Goal: Information Seeking & Learning: Learn about a topic

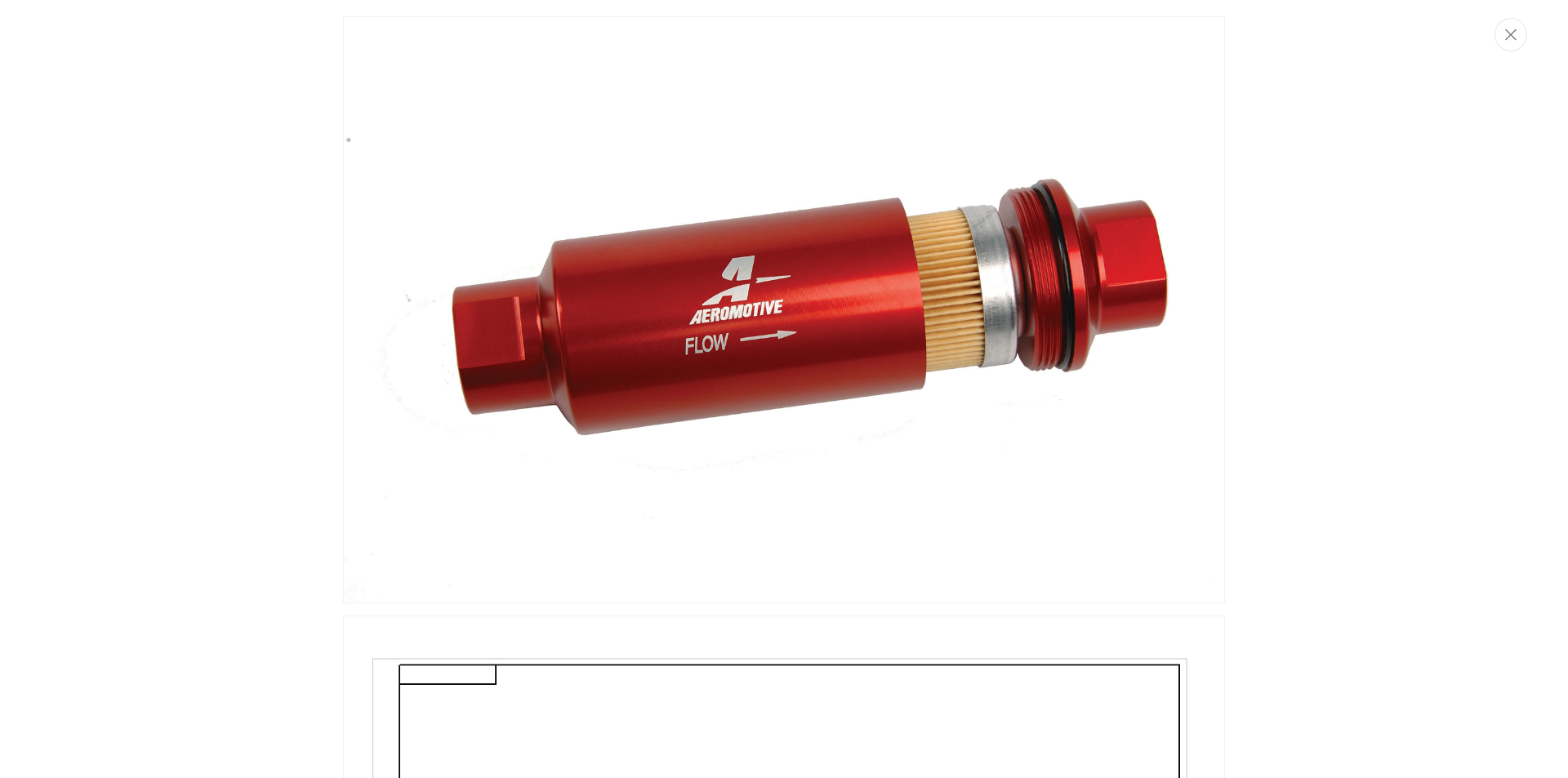
scroll to position [1633, 0]
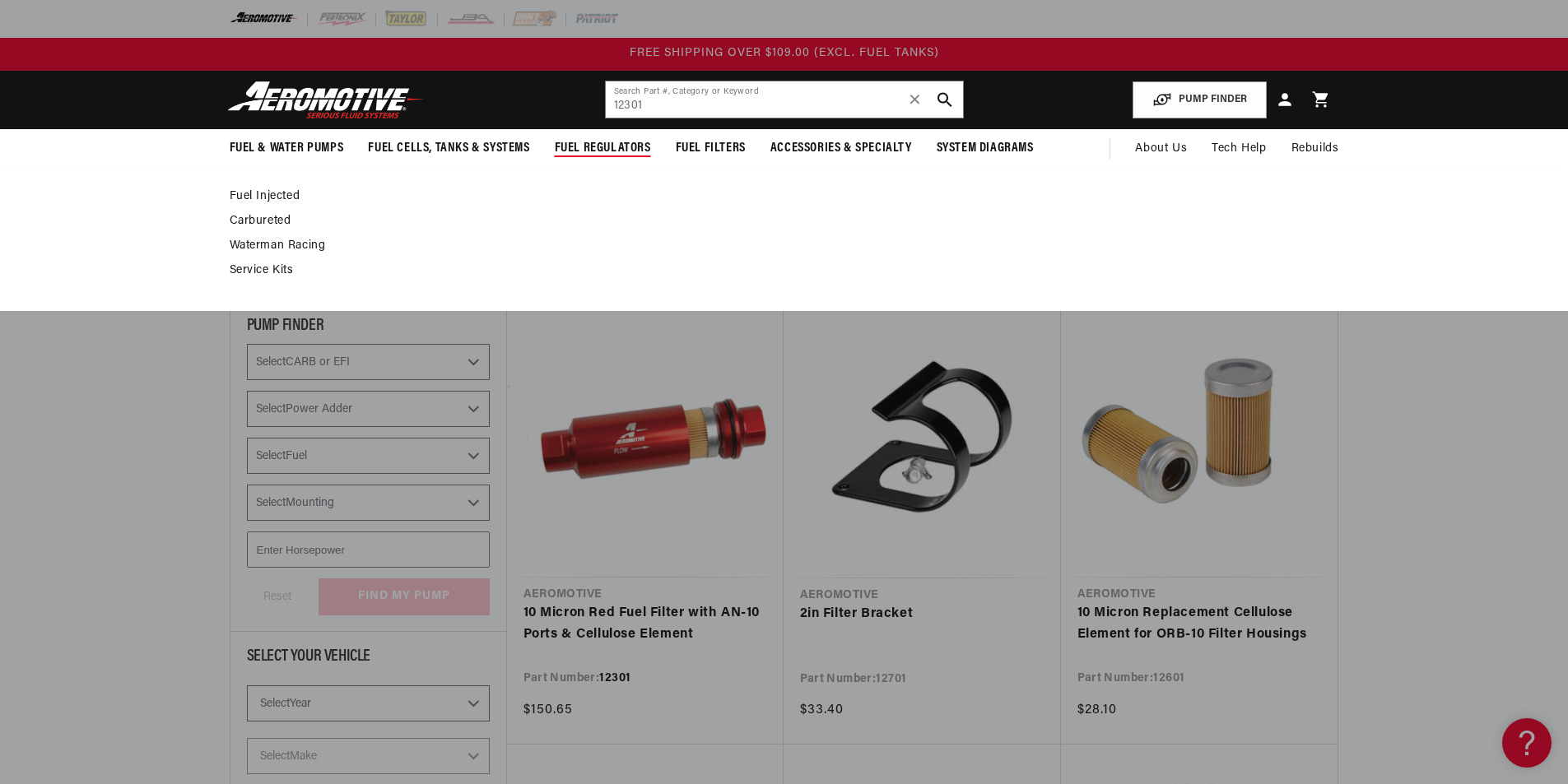
click at [584, 149] on span "Fuel Regulators" at bounding box center [603, 149] width 97 height 18
click at [250, 194] on link "Fuel Injected" at bounding box center [776, 197] width 1093 height 15
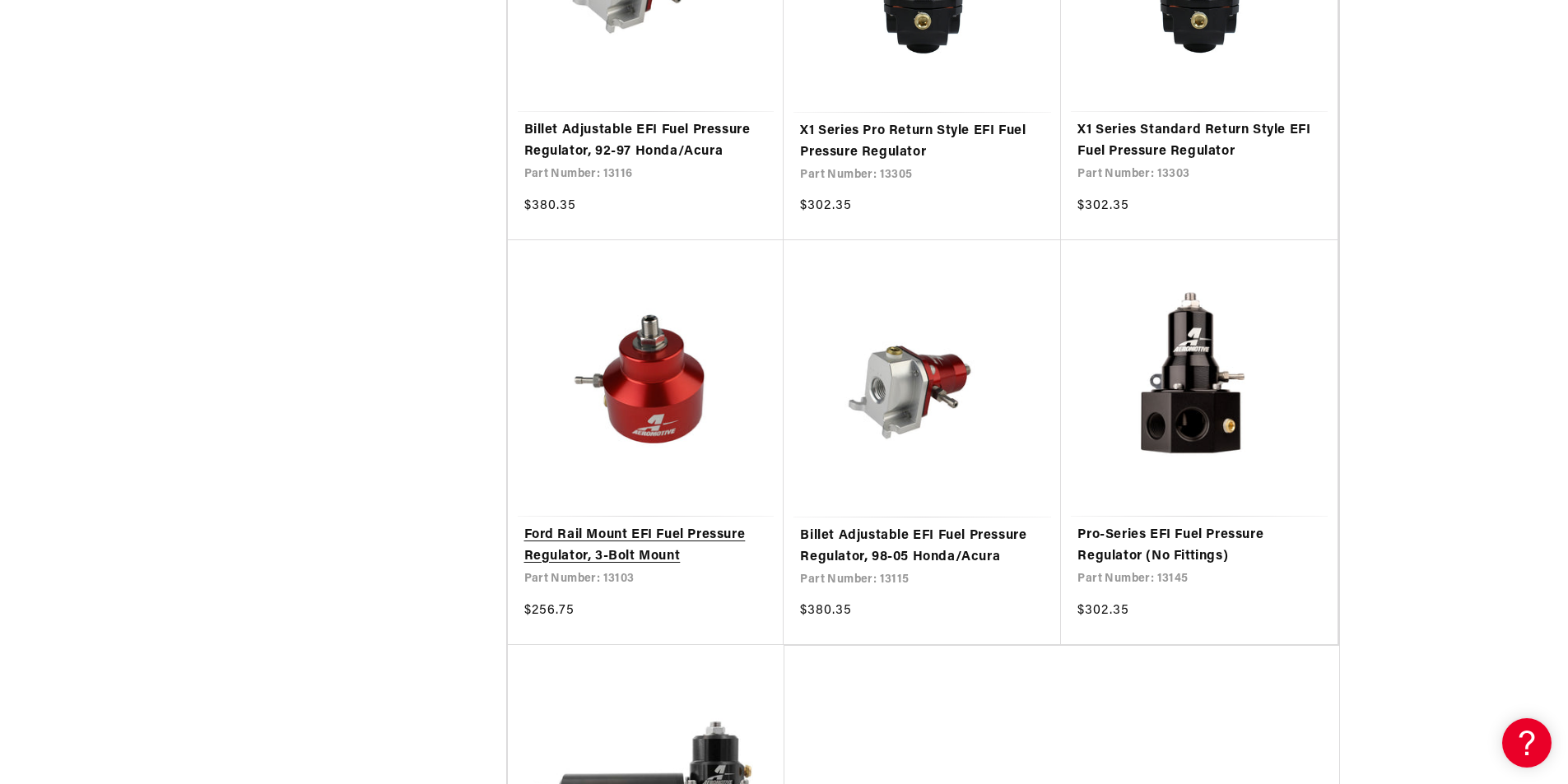
scroll to position [3209, 0]
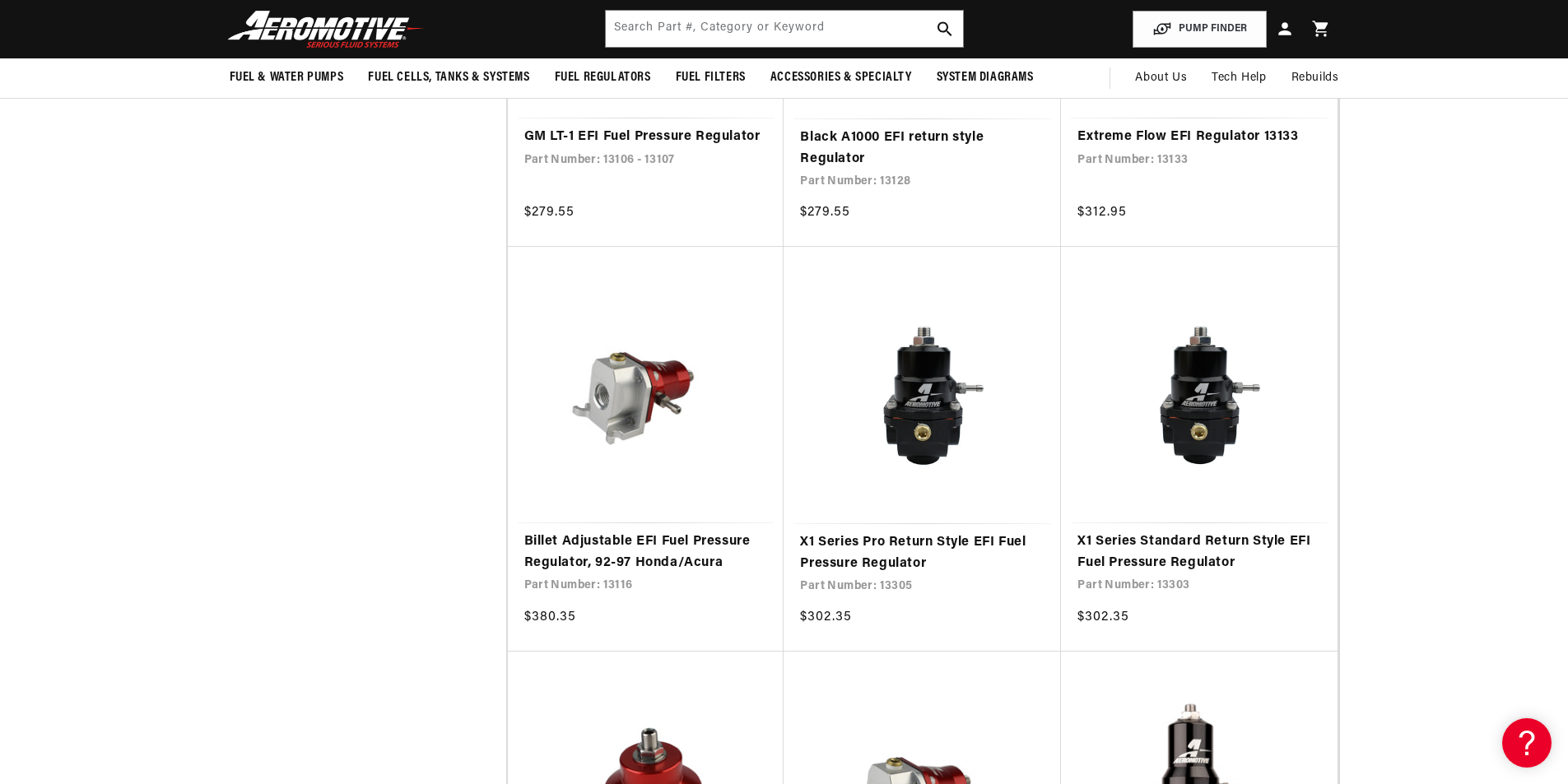
scroll to position [2551, 0]
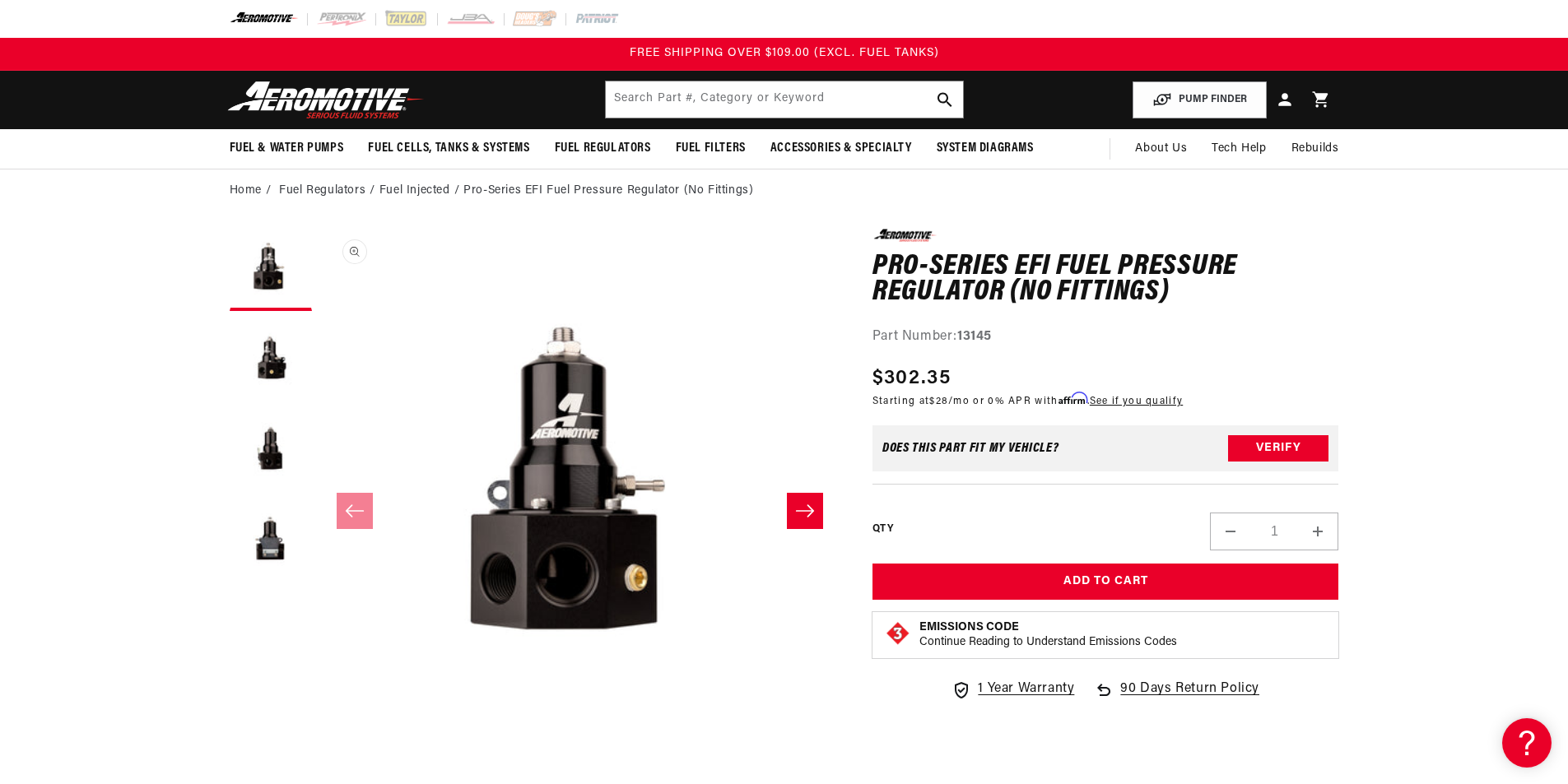
click at [321, 749] on button "Open media 1 in modal" at bounding box center [321, 749] width 0 height 0
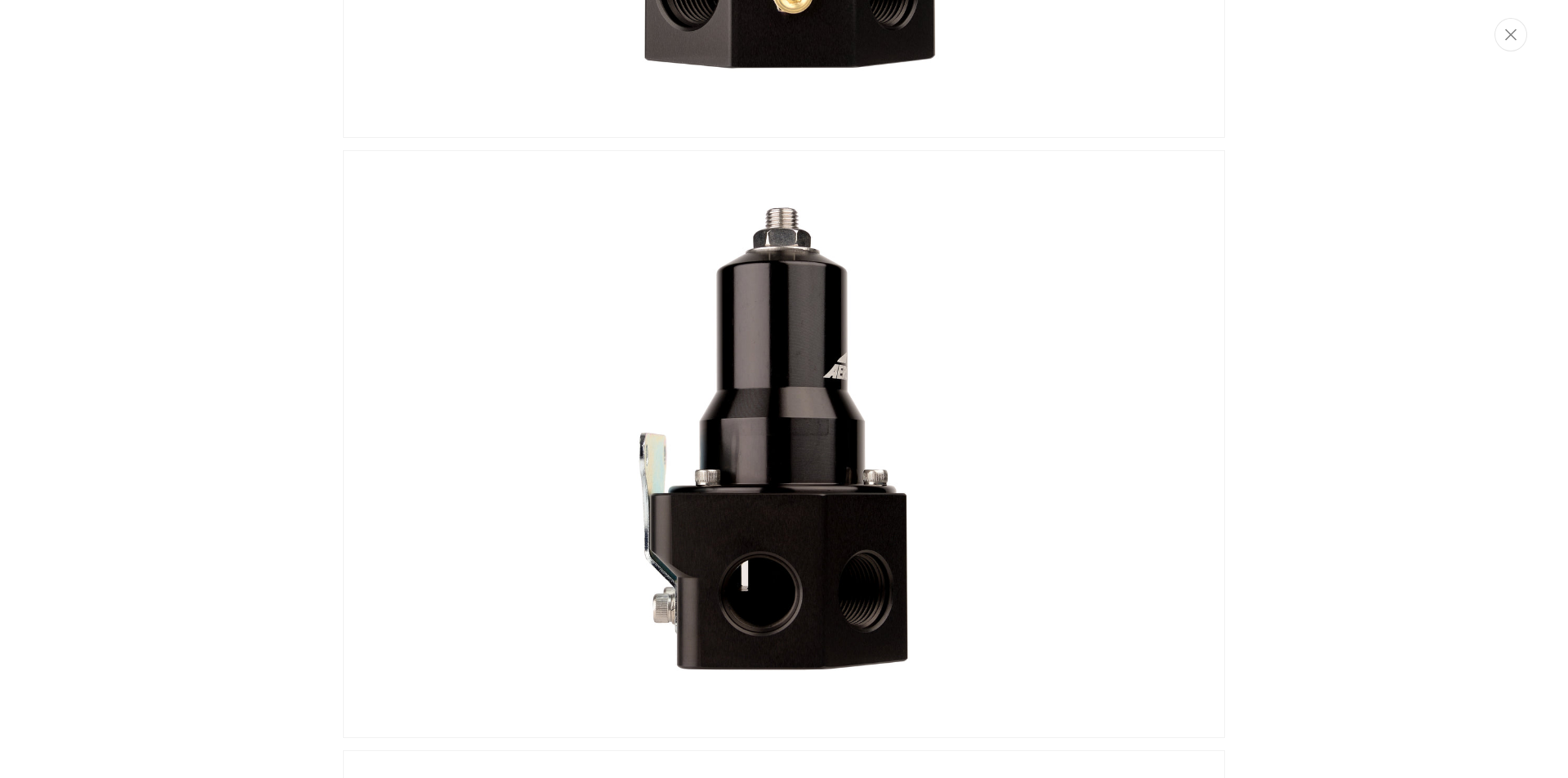
scroll to position [659, 0]
